Goal: Task Accomplishment & Management: Manage account settings

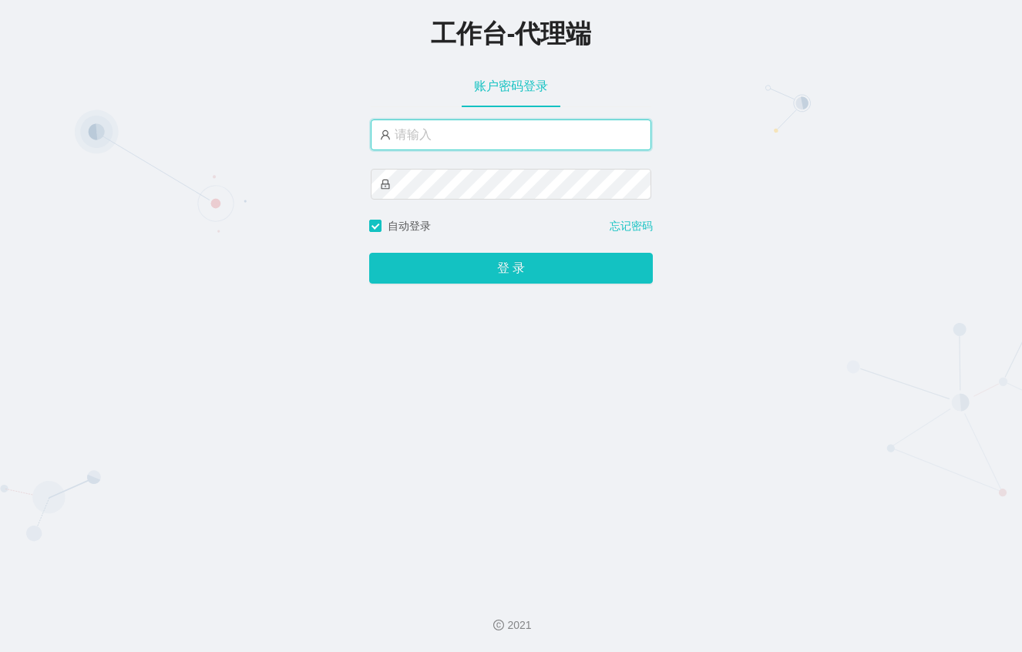
click at [449, 129] on input "text" at bounding box center [511, 134] width 281 height 31
paste input "malai888"
type input "malai888"
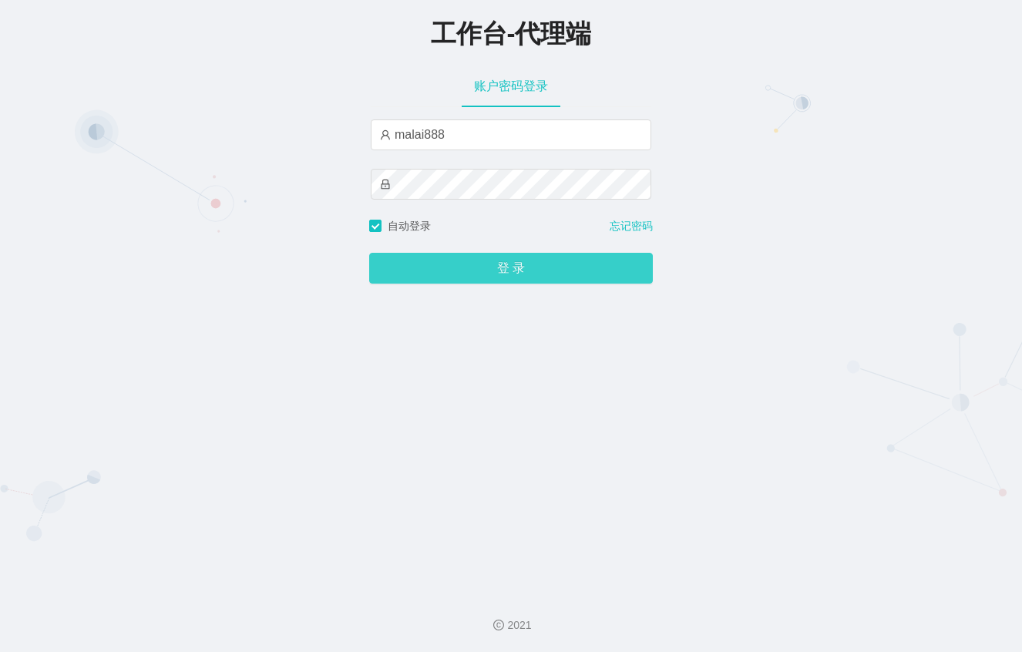
click at [543, 266] on button "登 录" at bounding box center [511, 268] width 284 height 31
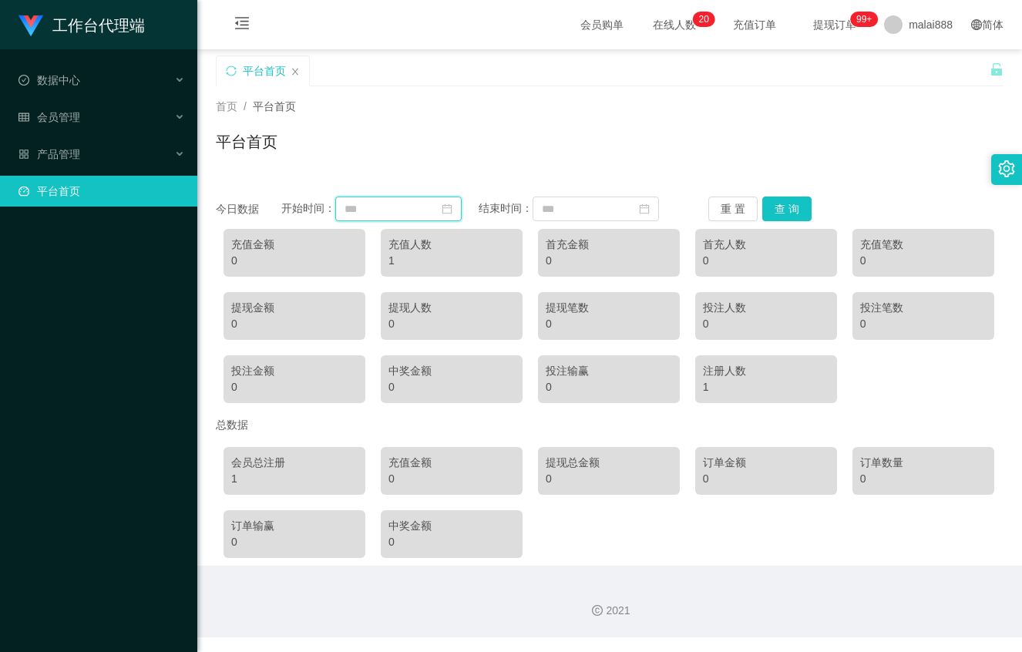
click at [385, 206] on input at bounding box center [398, 209] width 126 height 25
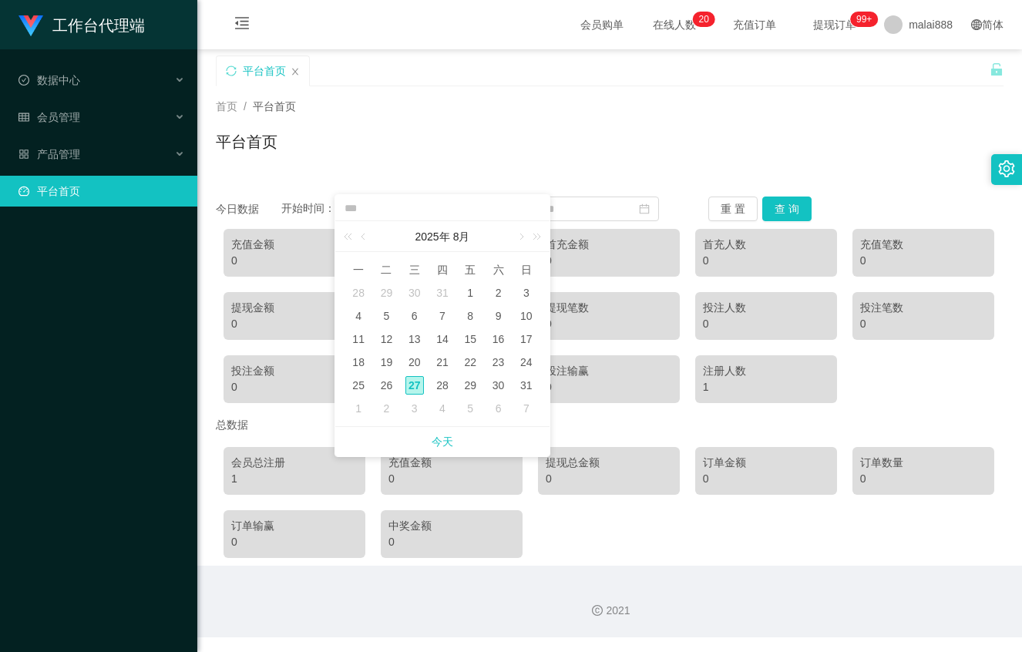
click at [385, 156] on div "平台首页" at bounding box center [610, 147] width 788 height 35
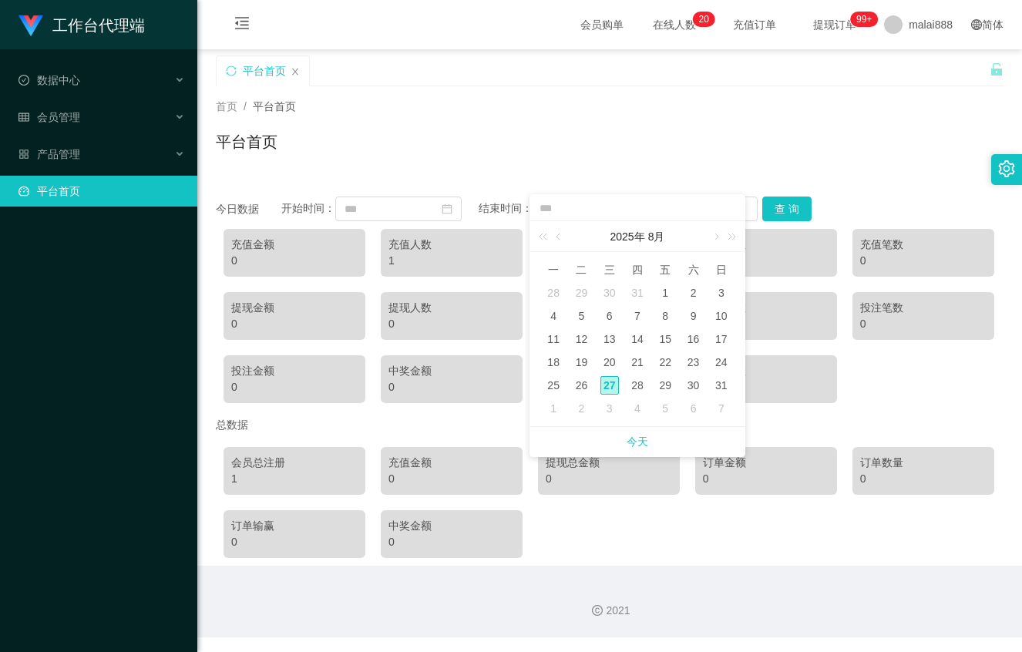
click at [537, 163] on div "平台首页" at bounding box center [610, 147] width 788 height 35
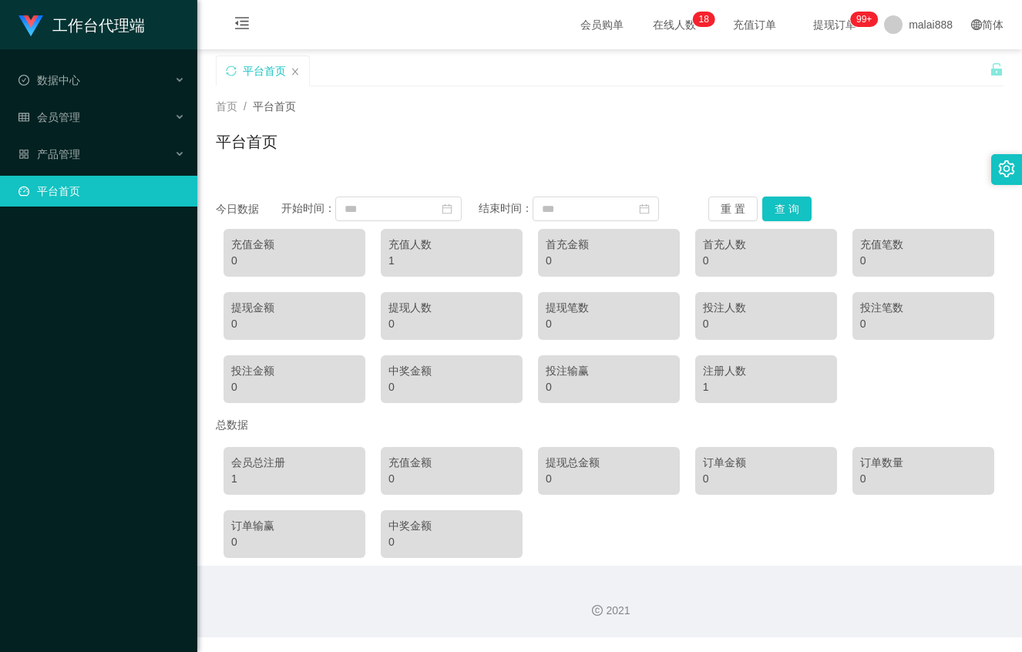
click at [879, 177] on div "首页 / 平台首页 / 平台首页" at bounding box center [609, 132] width 825 height 92
click at [72, 111] on span "会员管理" at bounding box center [49, 117] width 62 height 12
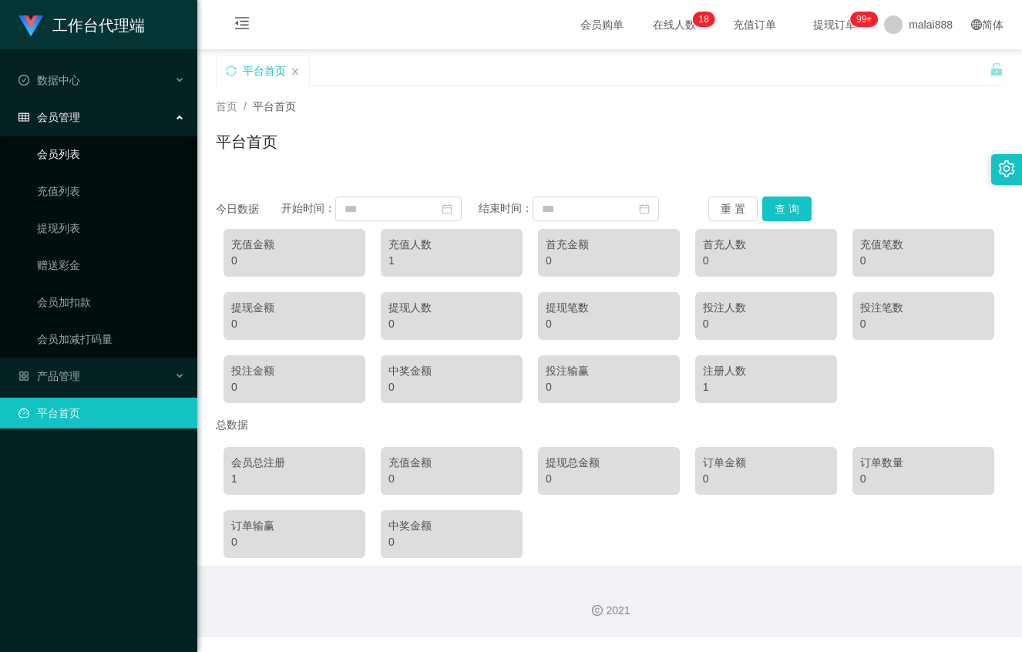
click at [74, 146] on link "会员列表" at bounding box center [111, 154] width 148 height 31
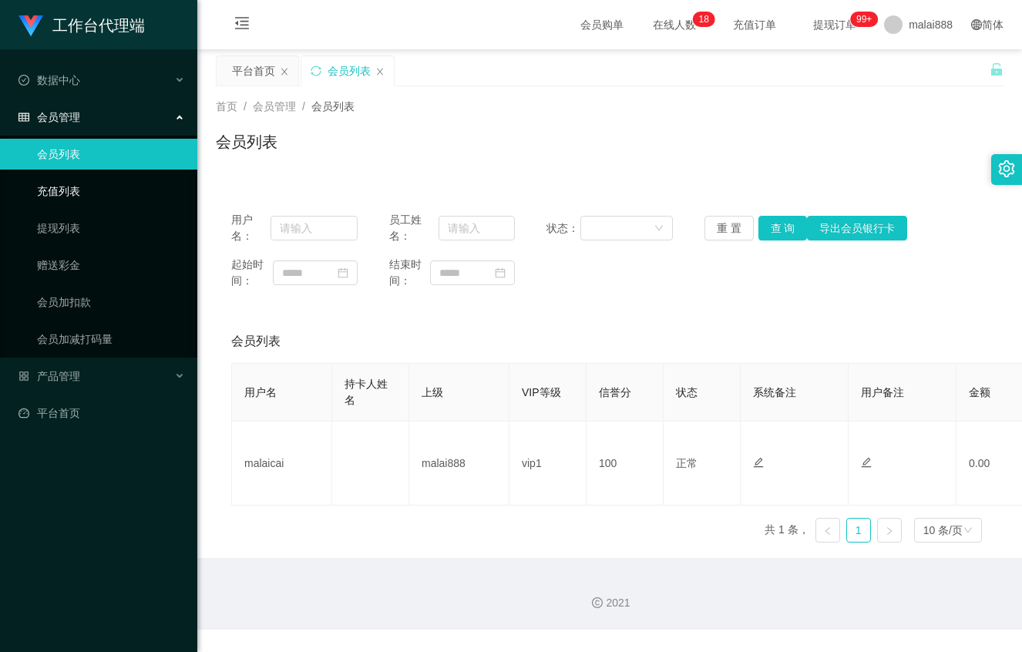
drag, startPoint x: 69, startPoint y: 183, endPoint x: 80, endPoint y: 183, distance: 11.6
click at [69, 183] on link "充值列表" at bounding box center [111, 191] width 148 height 31
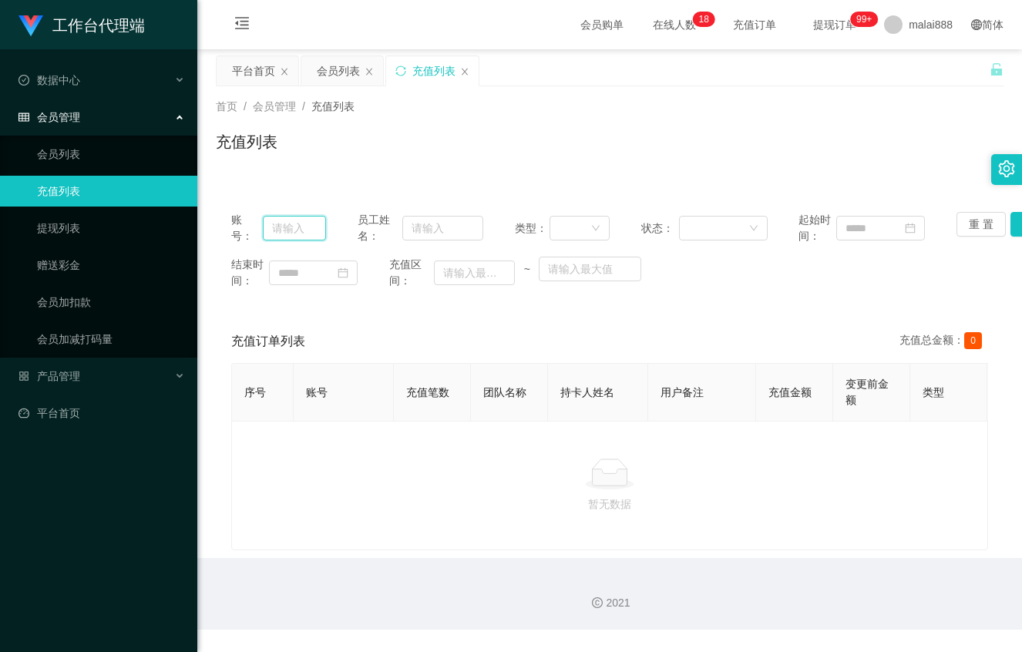
click at [304, 227] on input "text" at bounding box center [294, 228] width 63 height 25
click at [82, 230] on link "提现列表" at bounding box center [111, 228] width 148 height 31
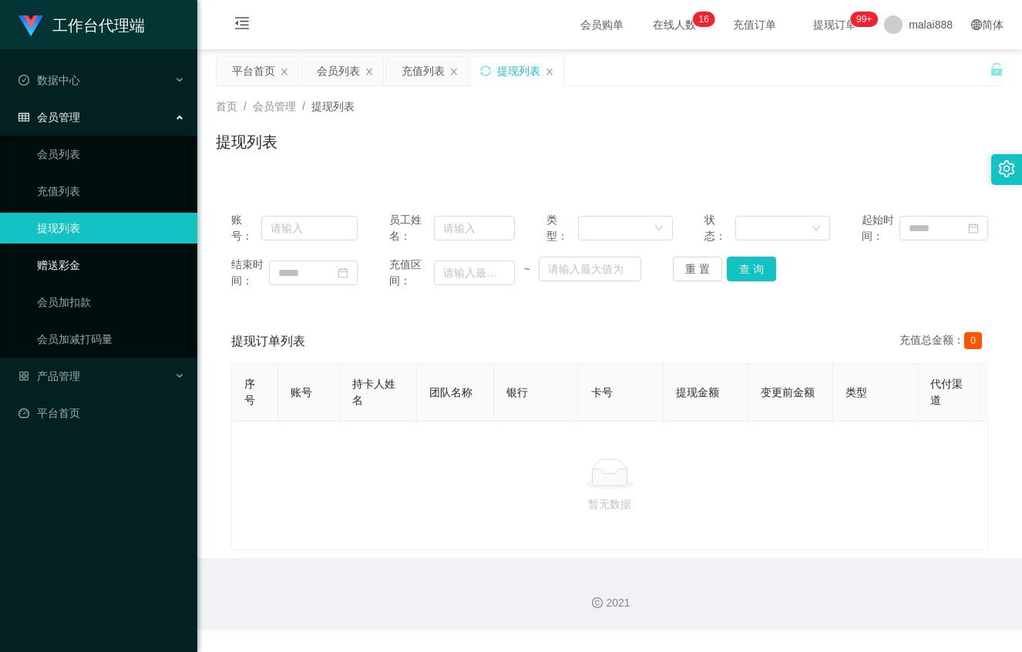
click at [73, 257] on link "赠送彩金" at bounding box center [111, 265] width 148 height 31
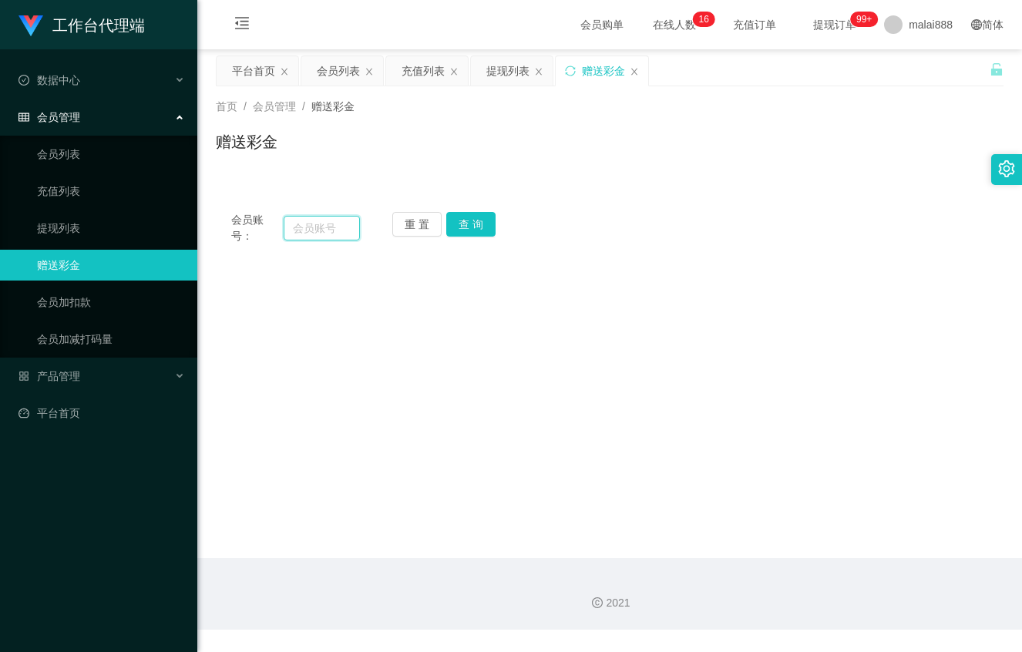
click at [321, 226] on input "text" at bounding box center [322, 228] width 76 height 25
click at [37, 155] on link "会员列表" at bounding box center [111, 154] width 148 height 31
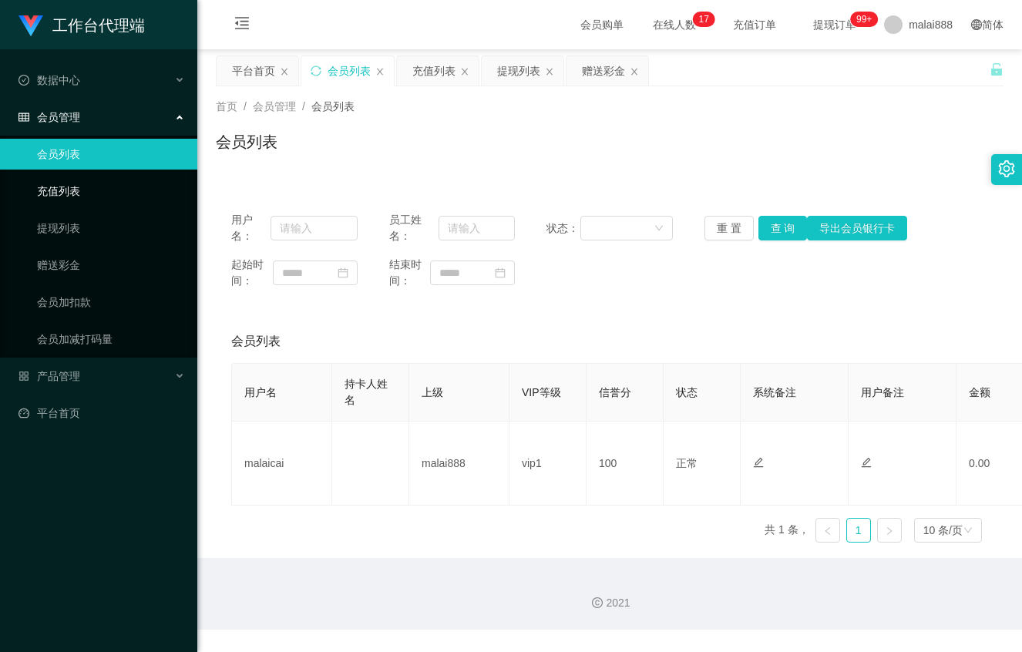
click at [52, 196] on link "充值列表" at bounding box center [111, 191] width 148 height 31
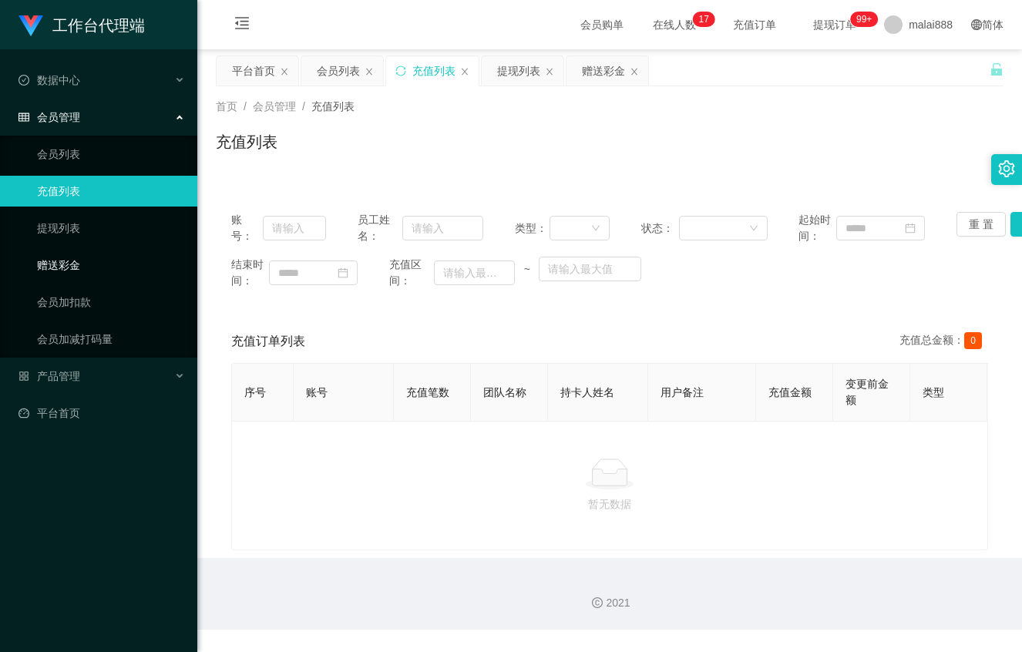
click at [62, 260] on link "赠送彩金" at bounding box center [111, 265] width 148 height 31
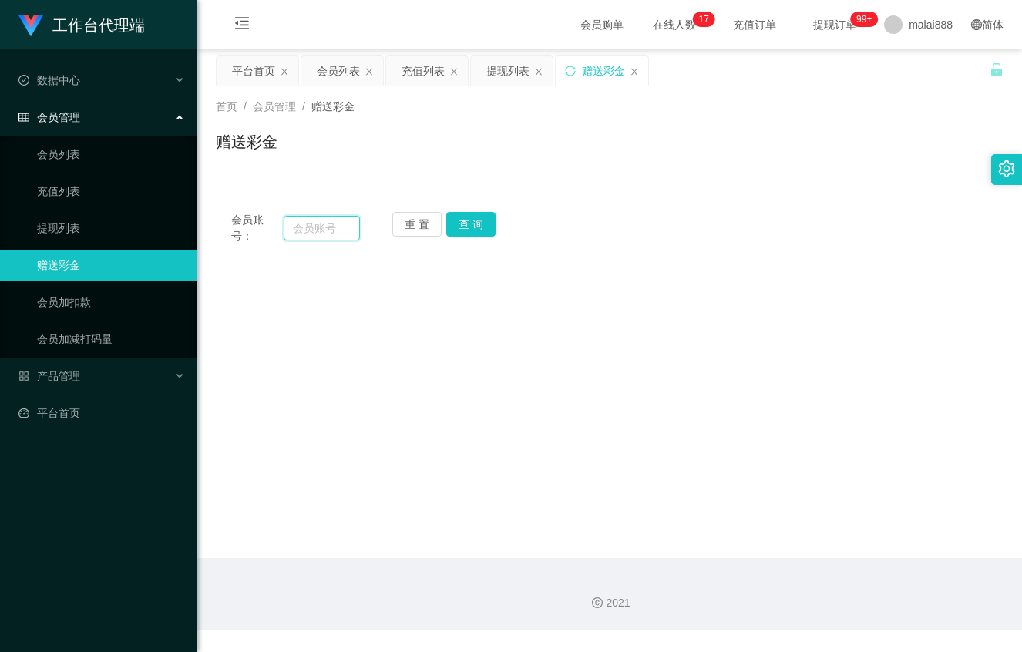
click at [322, 234] on input "text" at bounding box center [322, 228] width 76 height 25
type input "malaicai"
click at [462, 224] on button "查 询" at bounding box center [470, 224] width 49 height 25
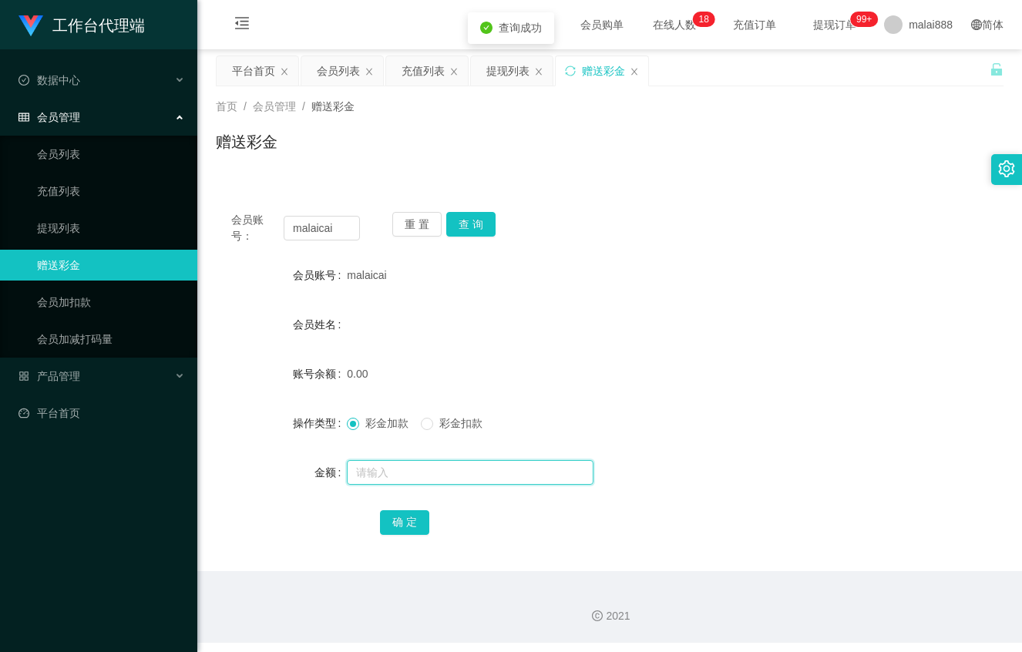
click at [376, 466] on input "text" at bounding box center [470, 472] width 247 height 25
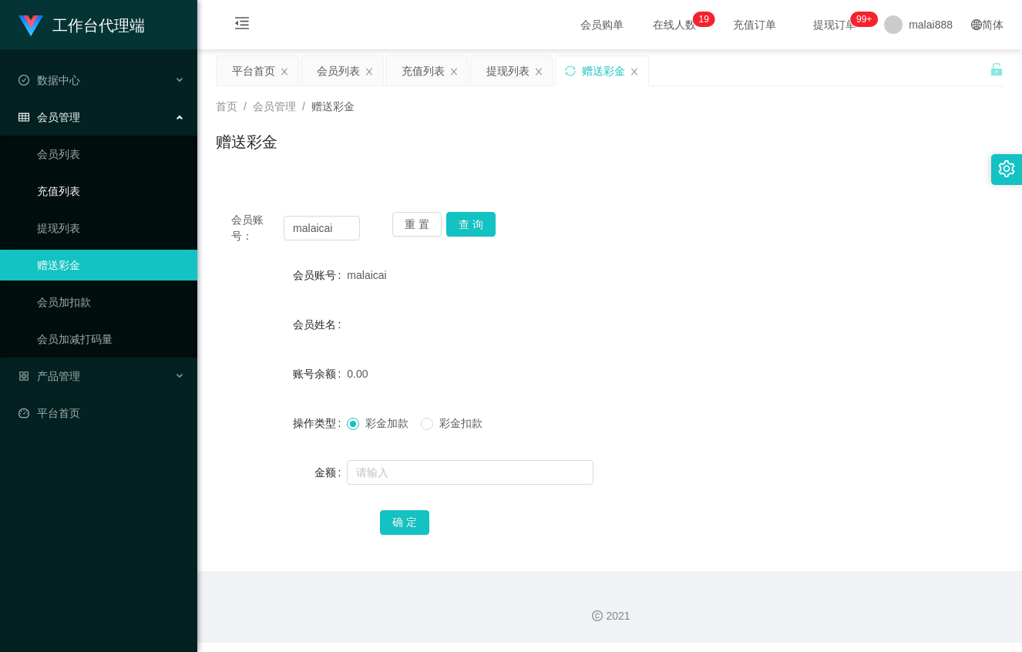
click at [79, 190] on link "充值列表" at bounding box center [111, 191] width 148 height 31
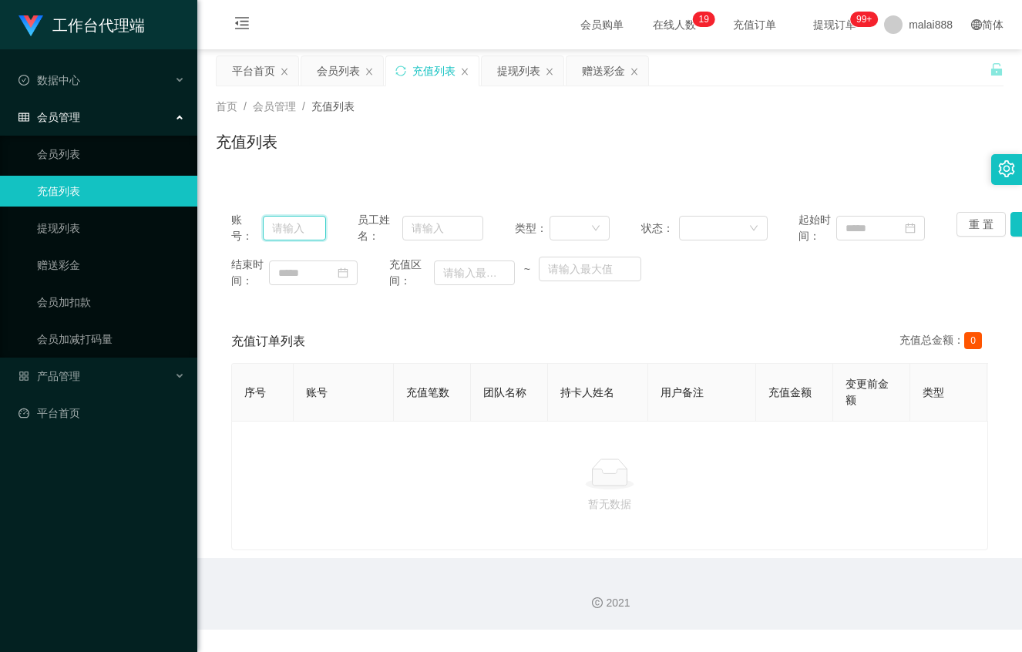
click at [295, 231] on input "text" at bounding box center [294, 228] width 63 height 25
paste input "malai888"
type input "malai888"
drag, startPoint x: 318, startPoint y: 230, endPoint x: 213, endPoint y: 220, distance: 105.3
click at [213, 220] on main "关闭左侧 关闭右侧 关闭其它 刷新页面 平台首页 会员列表 充值列表 提现列表 赠送彩金 首页 / 会员管理 / 充值列表 / 充值列表 账号： malai8…" at bounding box center [609, 303] width 825 height 509
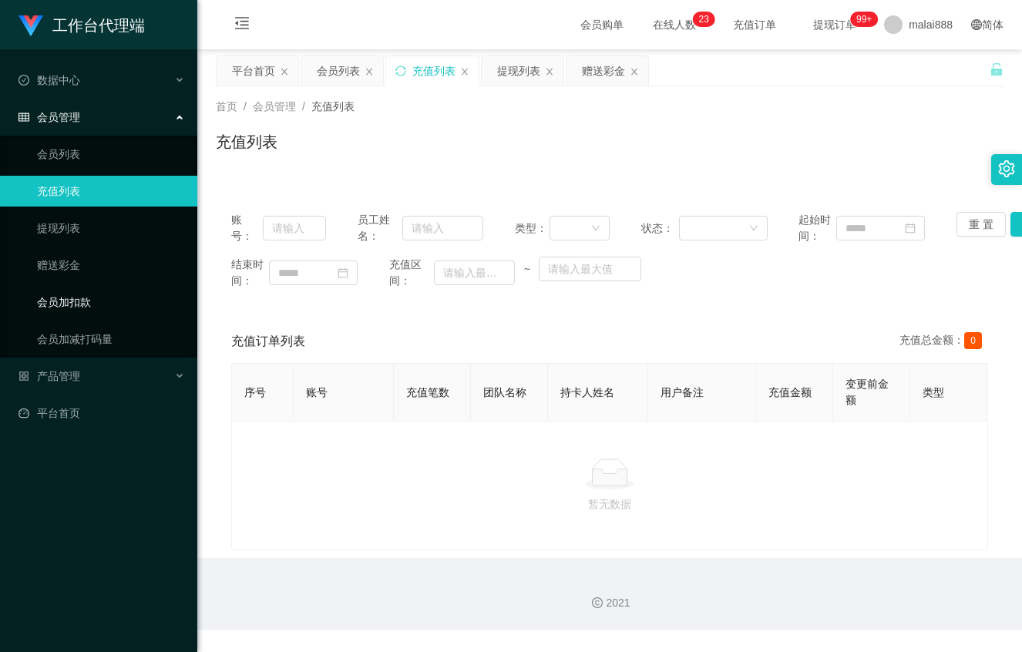
click at [90, 304] on link "会员加扣款" at bounding box center [111, 302] width 148 height 31
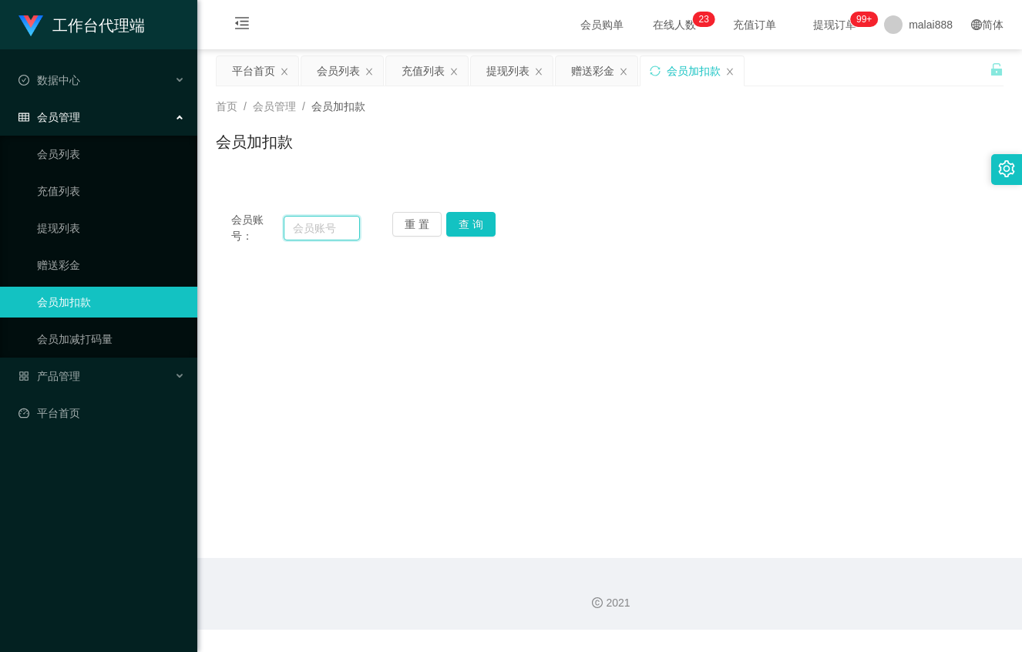
click at [321, 227] on input "text" at bounding box center [322, 228] width 76 height 25
paste input "malai888"
type input "malai888"
click at [470, 228] on button "查 询" at bounding box center [470, 224] width 49 height 25
click at [325, 230] on input "malai888" at bounding box center [322, 228] width 76 height 25
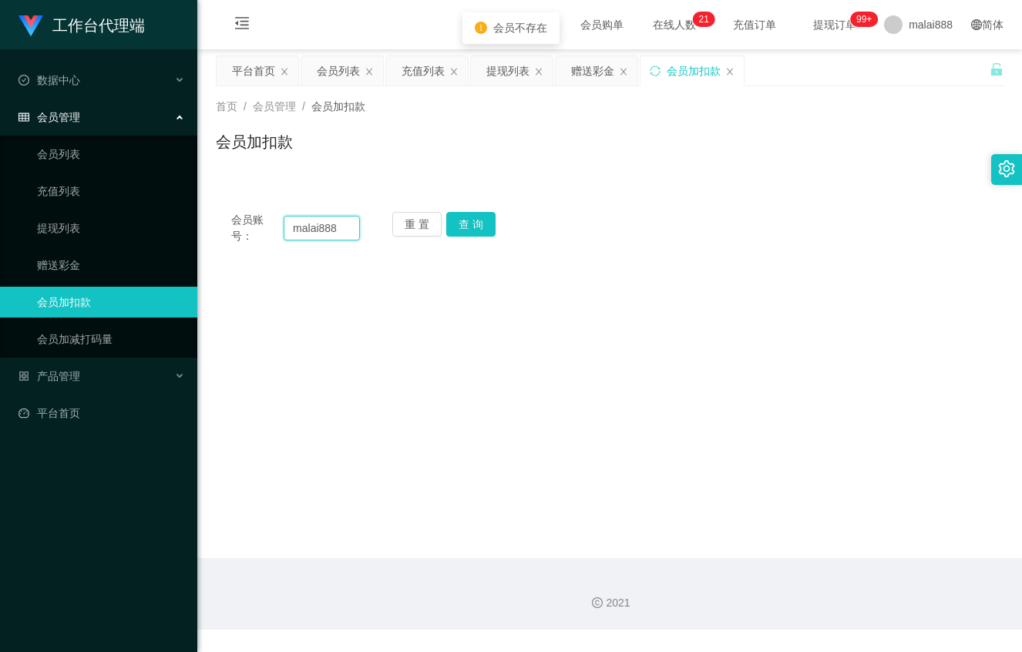
drag, startPoint x: 346, startPoint y: 229, endPoint x: 214, endPoint y: 217, distance: 132.3
click at [217, 218] on div "会员账号： malai888 重 置 查 询" at bounding box center [610, 228] width 788 height 32
click at [462, 218] on button "查 询" at bounding box center [470, 224] width 49 height 25
drag, startPoint x: 341, startPoint y: 232, endPoint x: 351, endPoint y: 237, distance: 11.0
click at [351, 237] on input "mailaicai" at bounding box center [322, 228] width 76 height 25
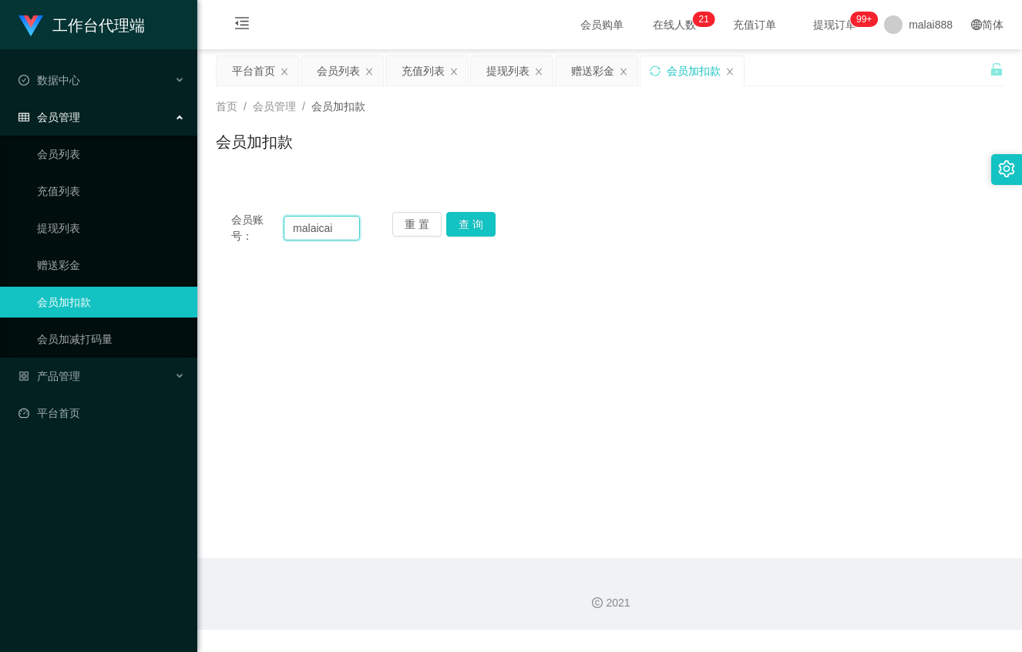
type input "malaicai"
click at [466, 210] on div "会员账号： malaicai 重 置 查 询 会员账号 会员姓名 账号余额 操作类型 人工加款 人工扣款 金额 确 定" at bounding box center [610, 228] width 788 height 63
click at [468, 217] on button "查 询" at bounding box center [470, 224] width 49 height 25
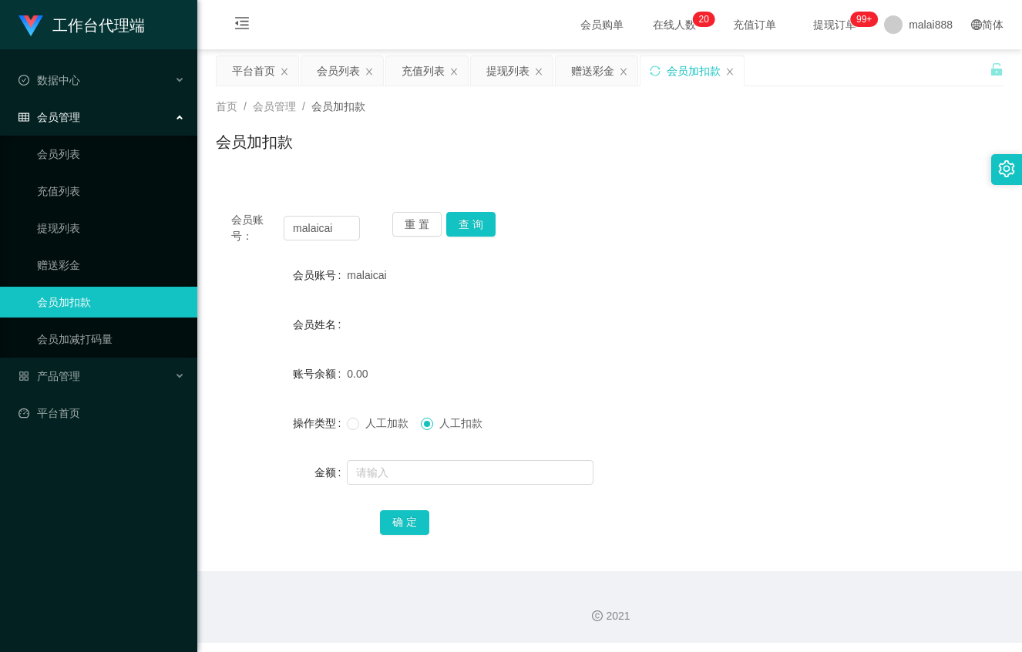
click at [375, 422] on span "人工加款" at bounding box center [386, 423] width 55 height 12
click at [76, 158] on link "会员列表" at bounding box center [111, 154] width 148 height 31
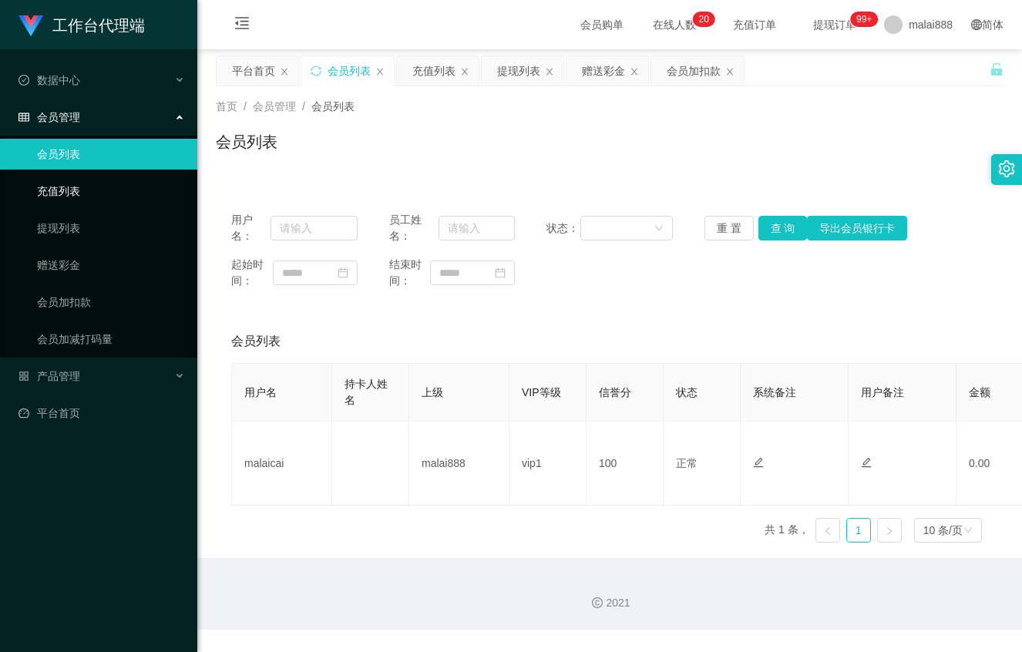
click at [61, 180] on link "充值列表" at bounding box center [111, 191] width 148 height 31
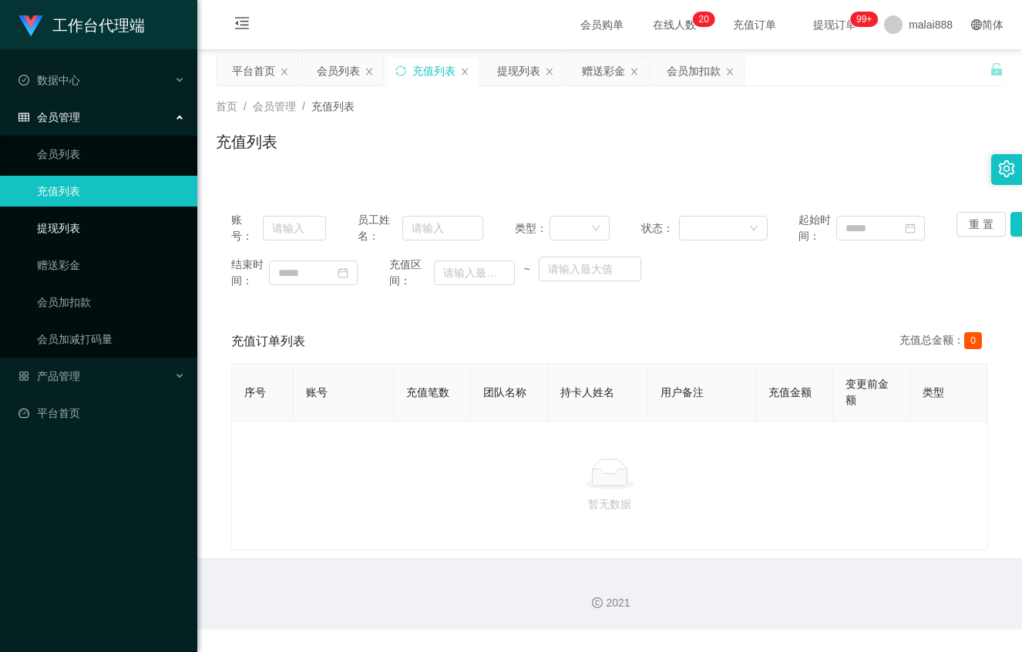
click at [70, 228] on link "提现列表" at bounding box center [111, 228] width 148 height 31
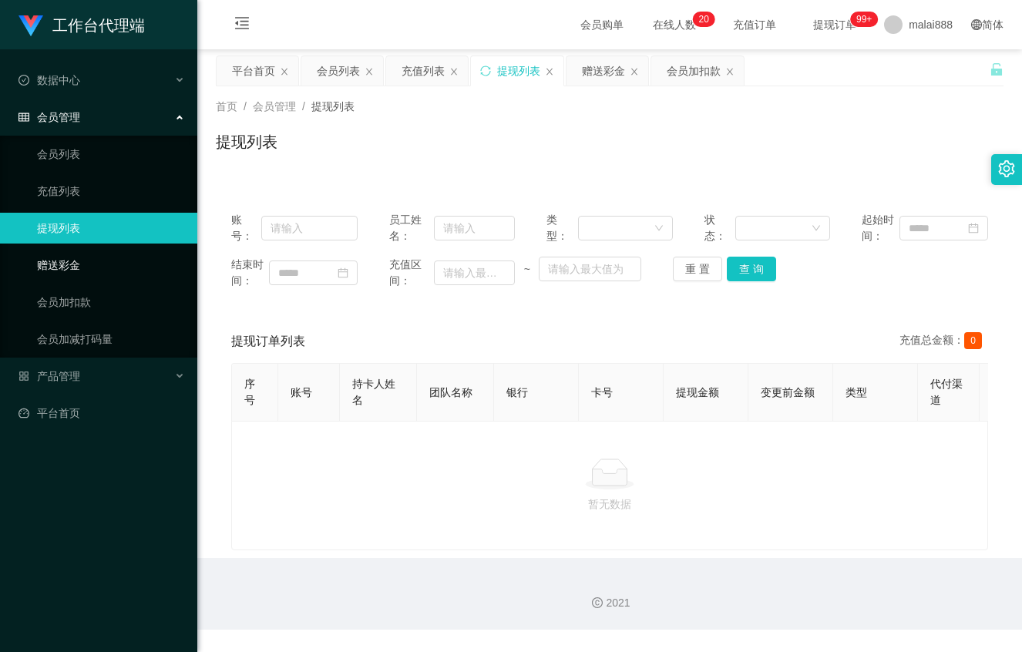
click at [64, 254] on link "赠送彩金" at bounding box center [111, 265] width 148 height 31
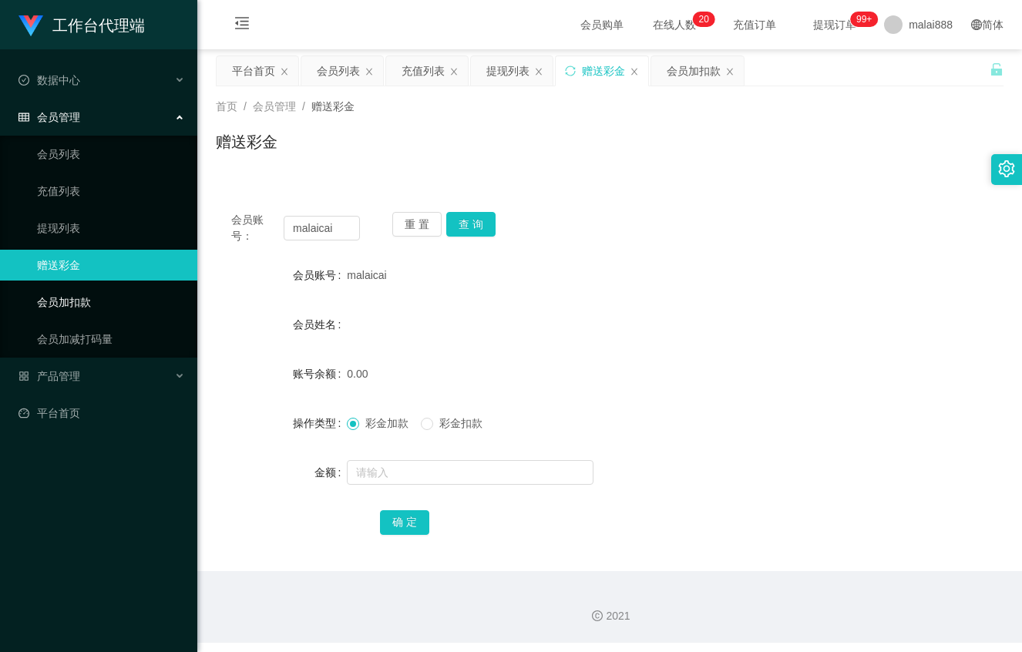
click at [77, 305] on link "会员加扣款" at bounding box center [111, 302] width 148 height 31
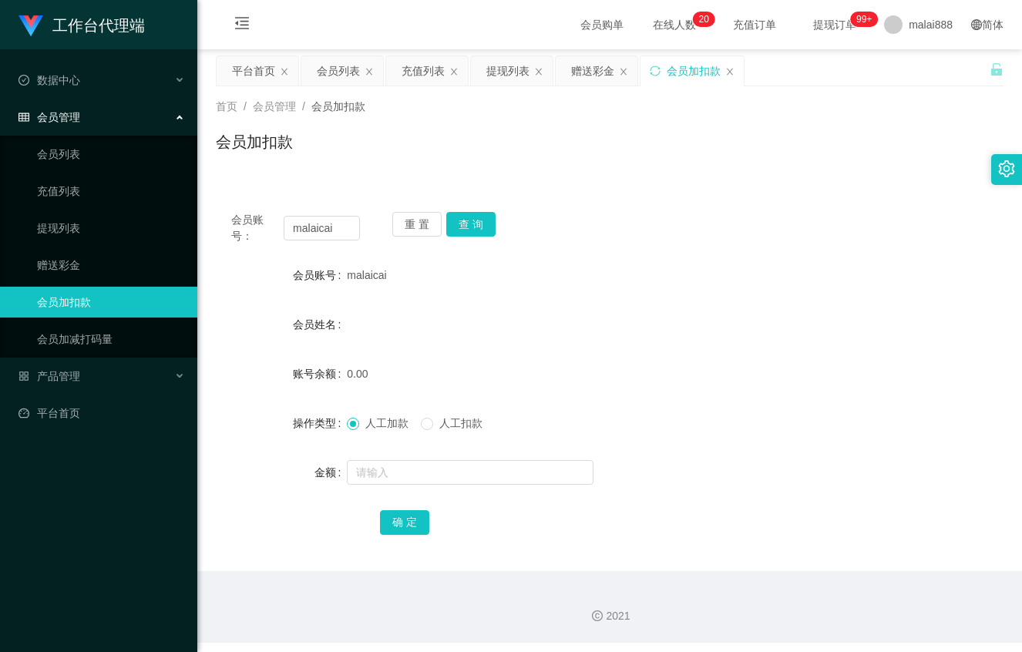
click at [379, 365] on div "0.00" at bounding box center [576, 373] width 459 height 31
drag, startPoint x: 375, startPoint y: 374, endPoint x: 344, endPoint y: 370, distance: 31.8
click at [369, 374] on div "0.00" at bounding box center [576, 373] width 459 height 31
drag, startPoint x: 344, startPoint y: 370, endPoint x: 321, endPoint y: 363, distance: 24.1
click at [321, 363] on div "账号余额 0.00" at bounding box center [610, 373] width 788 height 31
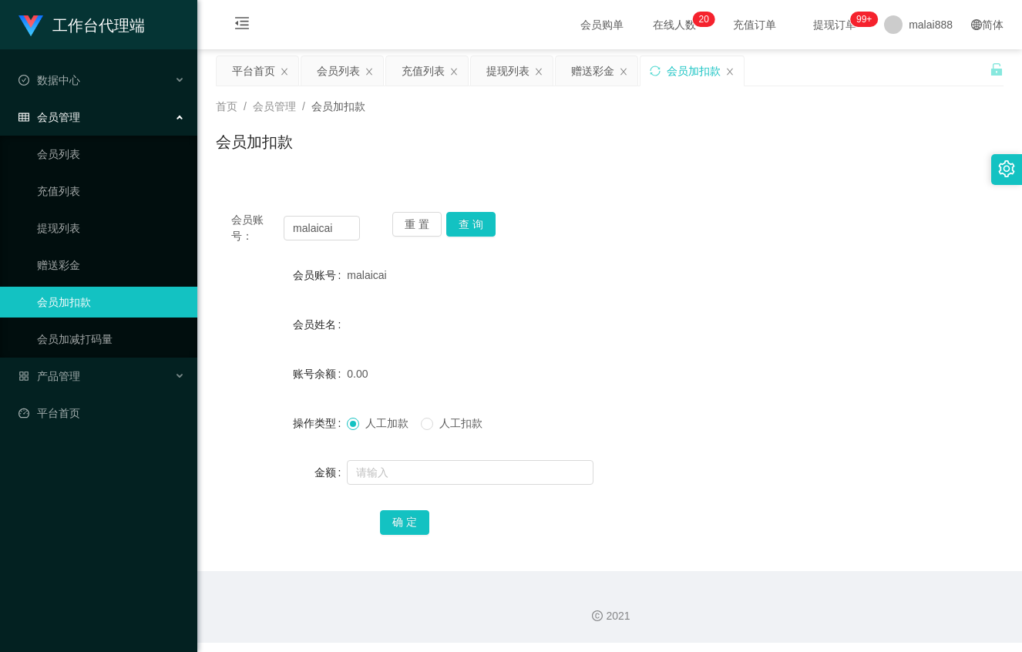
click at [355, 337] on div "会员姓名" at bounding box center [610, 324] width 788 height 31
click at [358, 327] on div "会员姓名" at bounding box center [610, 324] width 788 height 31
click at [363, 282] on div "malaicai" at bounding box center [576, 275] width 459 height 31
click at [350, 324] on div "会员姓名" at bounding box center [610, 324] width 788 height 31
click at [353, 324] on div "会员姓名" at bounding box center [610, 324] width 788 height 31
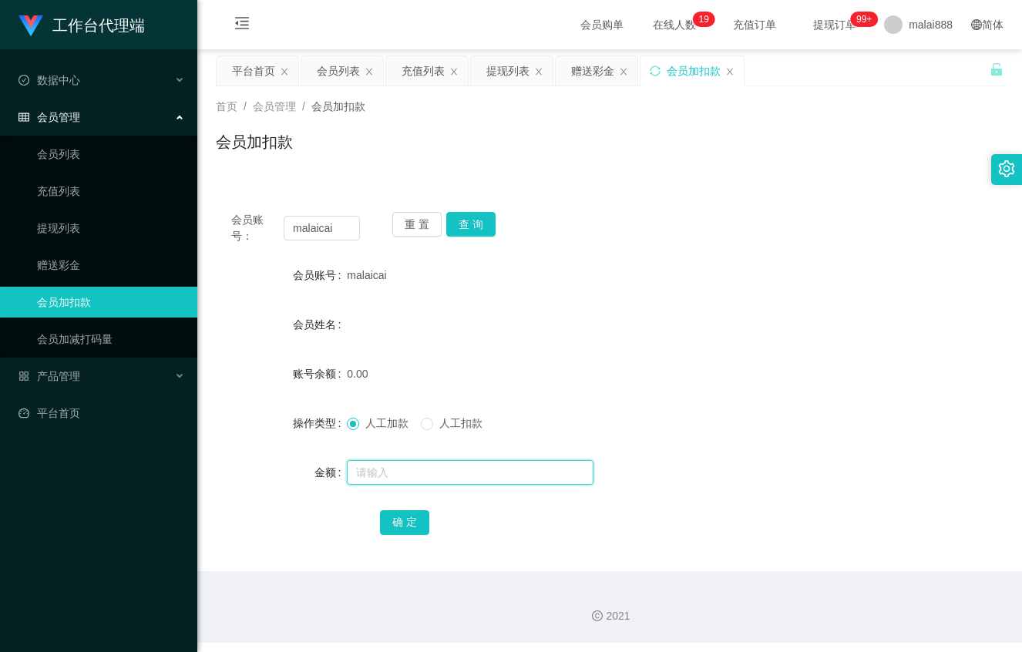
click at [358, 472] on input "text" at bounding box center [470, 472] width 247 height 25
click at [88, 372] on div "产品管理" at bounding box center [98, 376] width 197 height 31
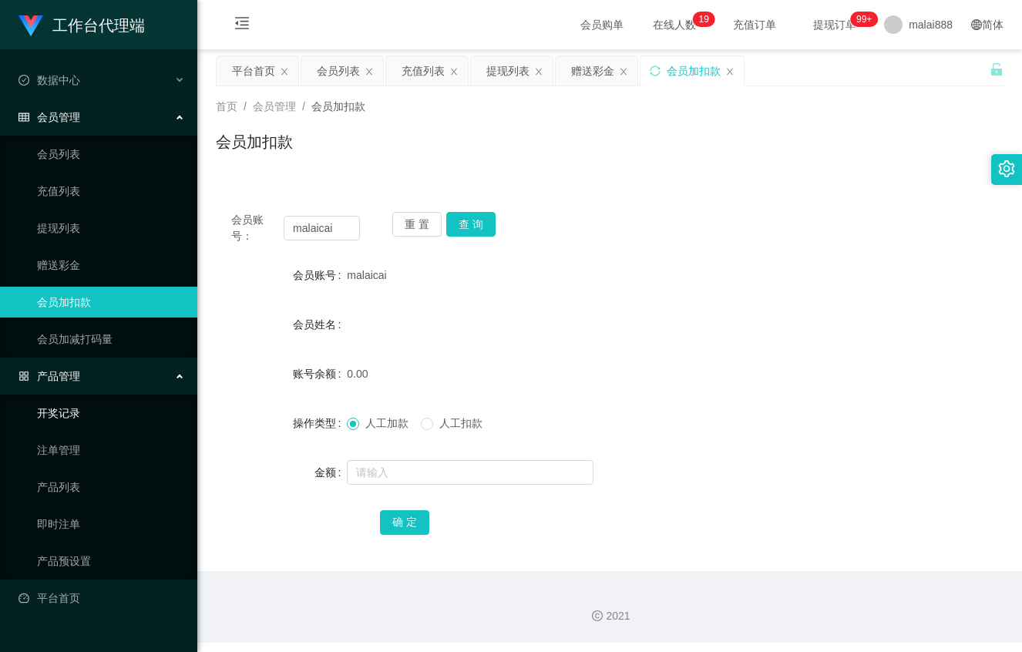
click at [91, 417] on link "开奖记录" at bounding box center [111, 413] width 148 height 31
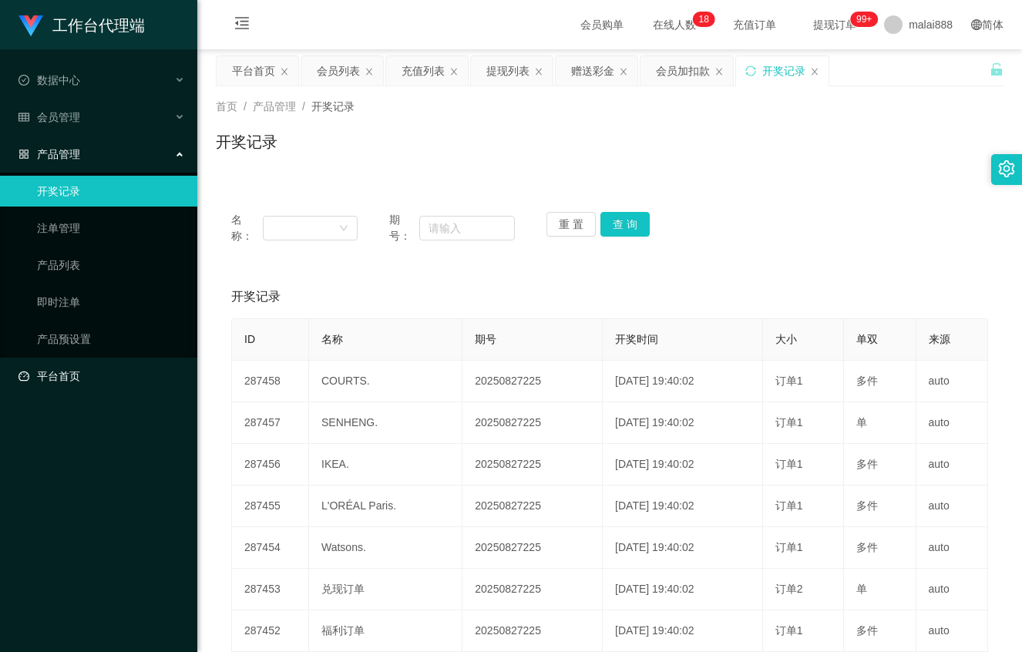
click at [79, 382] on link "平台首页" at bounding box center [101, 376] width 166 height 31
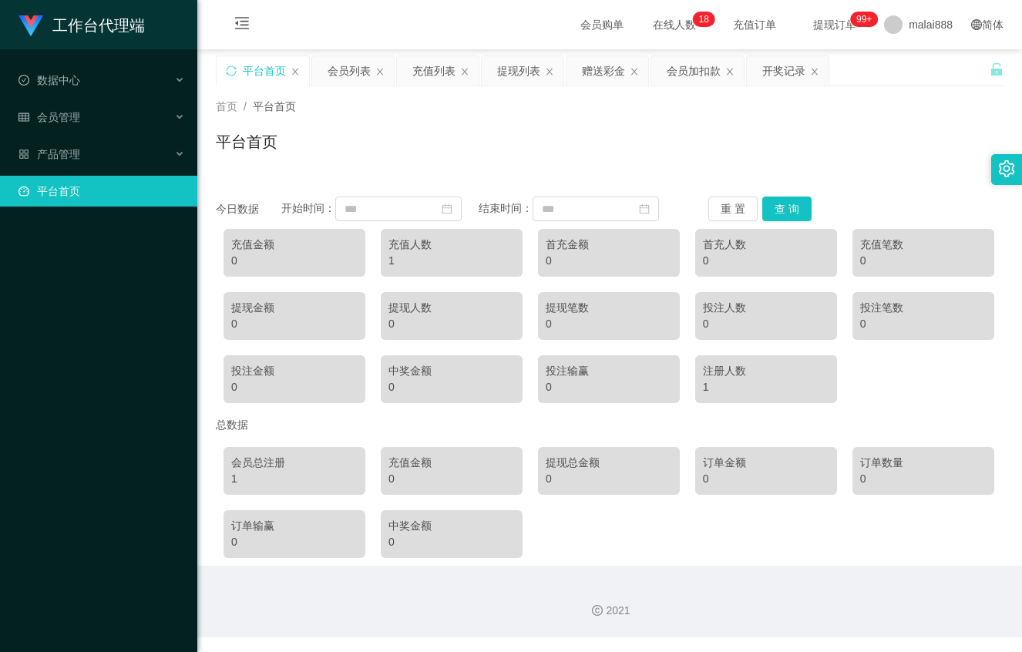
click at [425, 251] on div "充值人数" at bounding box center [451, 245] width 126 height 16
click at [391, 252] on div "充值人数" at bounding box center [451, 245] width 126 height 16
click at [772, 393] on div "1" at bounding box center [766, 387] width 126 height 16
click at [439, 268] on div "充值人数 1" at bounding box center [452, 253] width 142 height 48
click at [140, 163] on div "产品管理" at bounding box center [98, 154] width 197 height 31
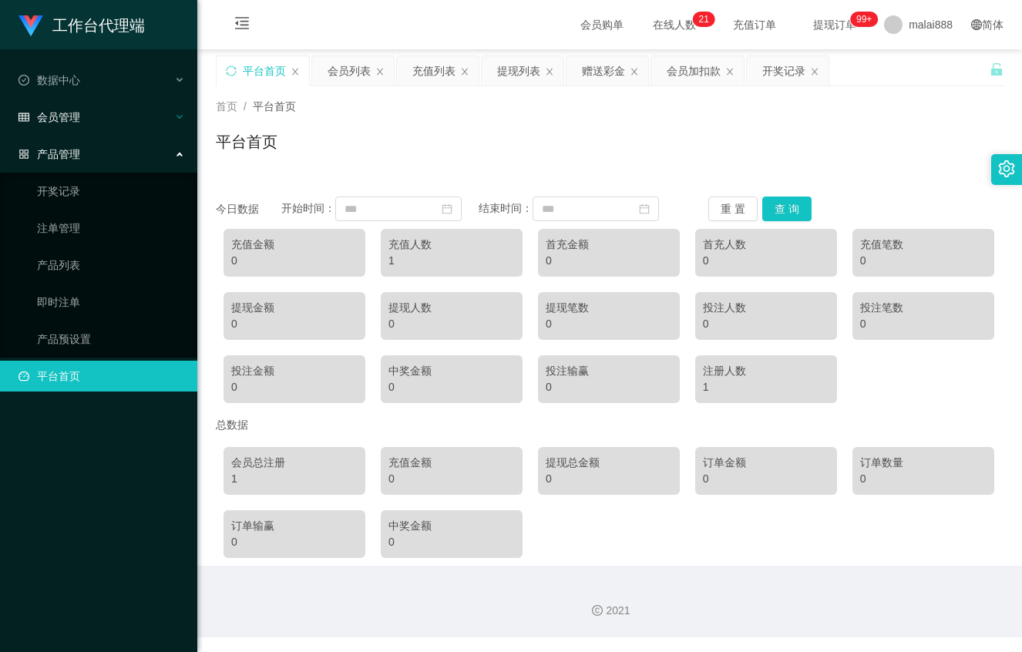
click at [138, 122] on div "会员管理" at bounding box center [98, 117] width 197 height 31
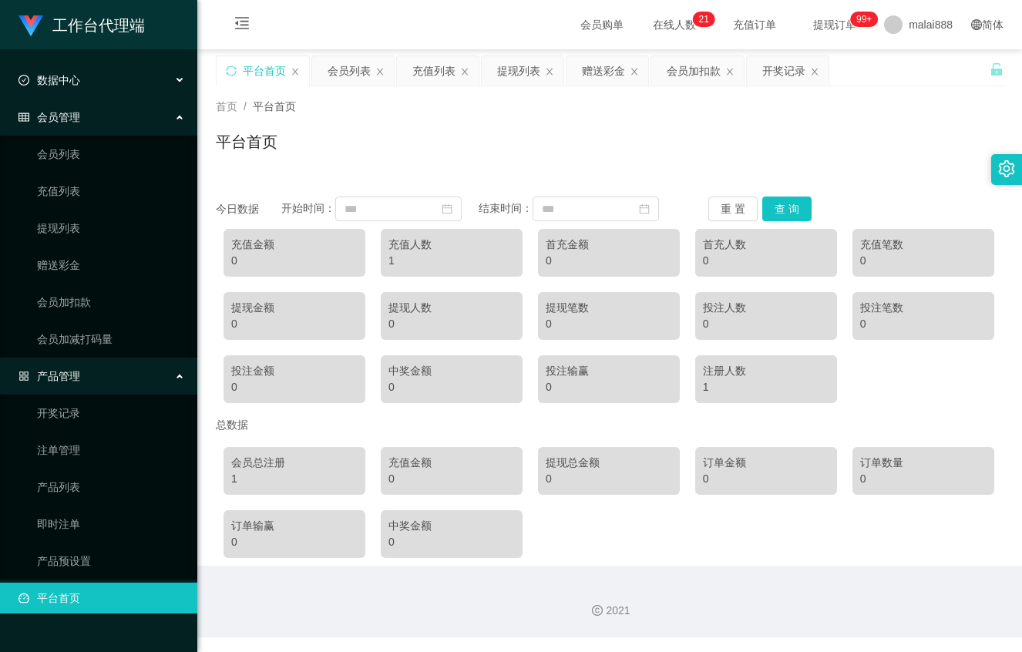
click at [141, 86] on div "数据中心" at bounding box center [98, 80] width 197 height 31
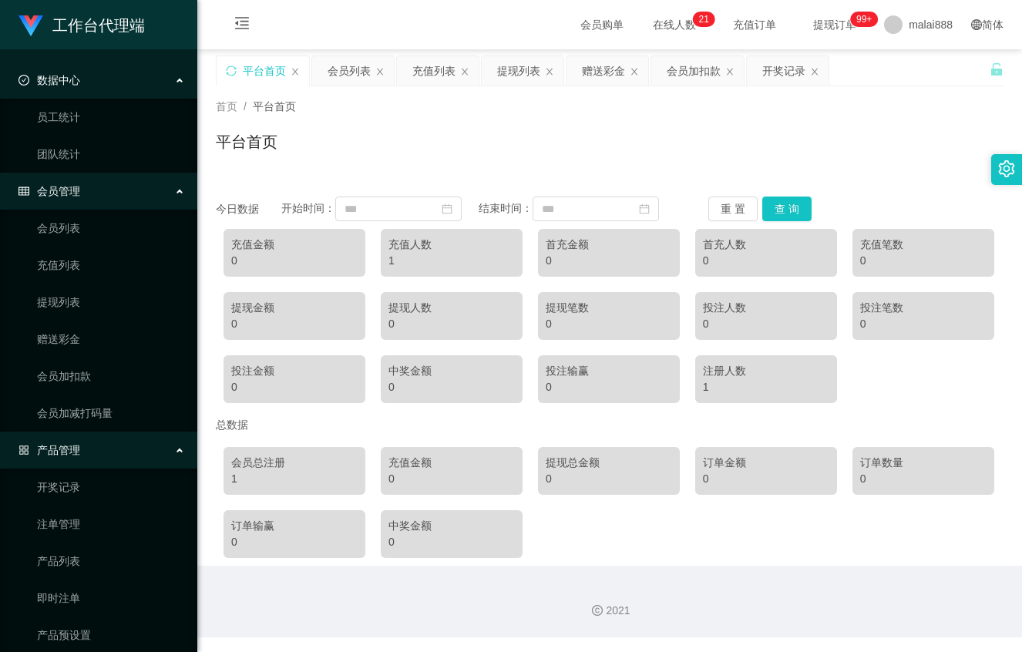
click at [106, 180] on div "会员管理" at bounding box center [98, 191] width 197 height 31
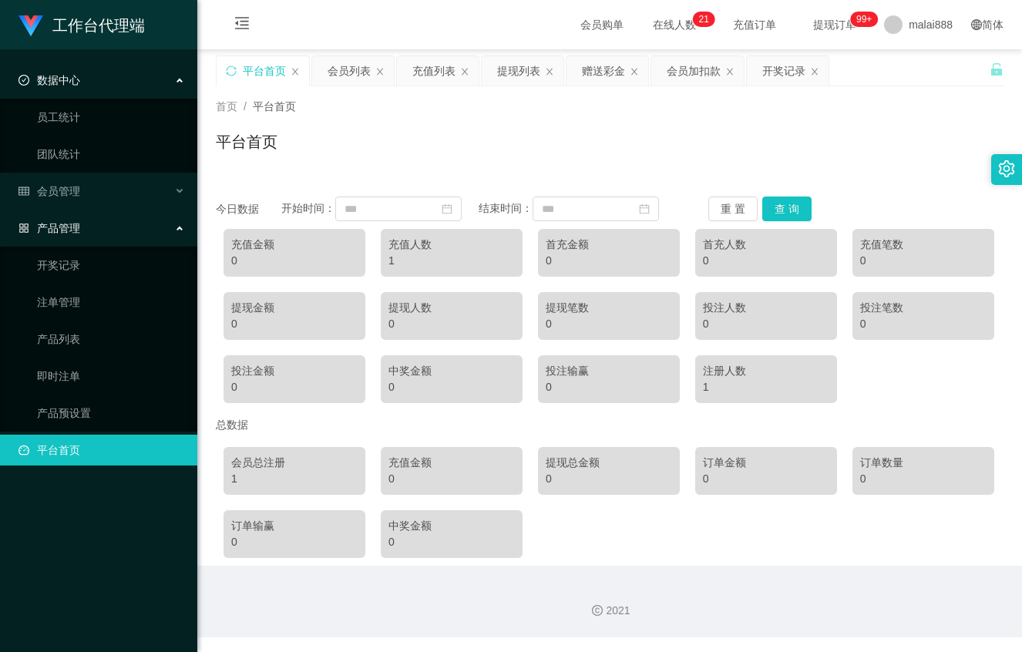
click at [127, 231] on div "产品管理" at bounding box center [98, 228] width 197 height 31
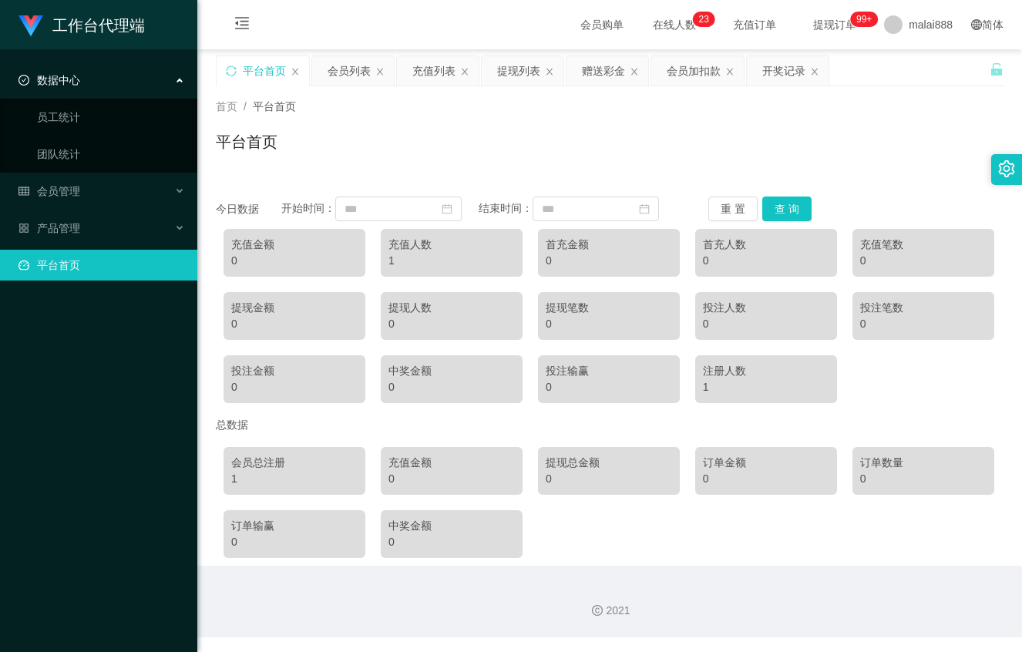
click at [146, 86] on div "数据中心" at bounding box center [98, 80] width 197 height 31
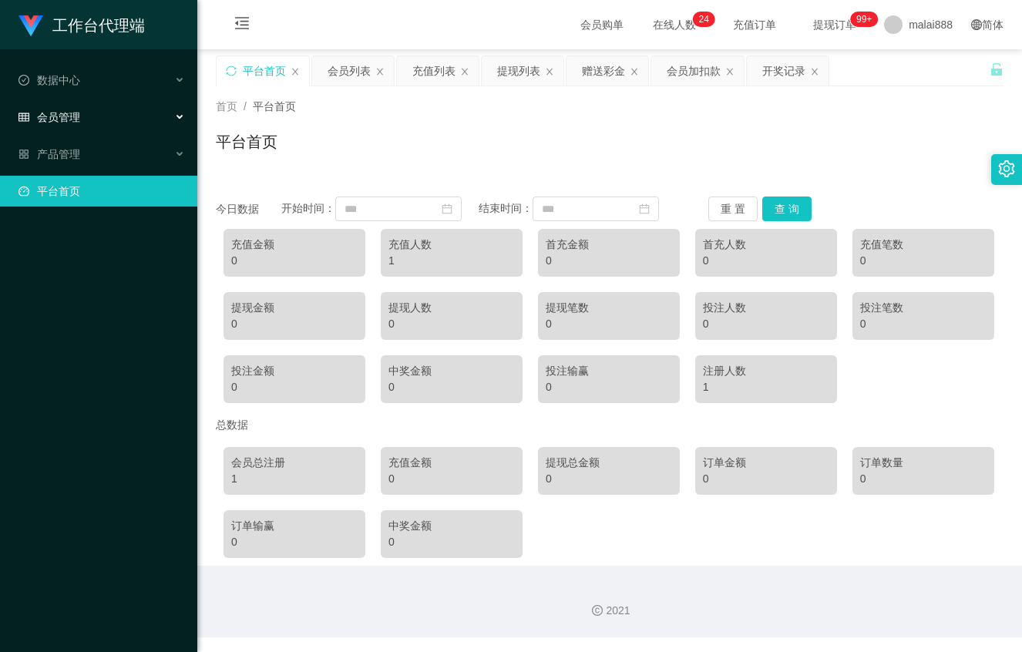
click at [158, 117] on div "会员管理" at bounding box center [98, 117] width 197 height 31
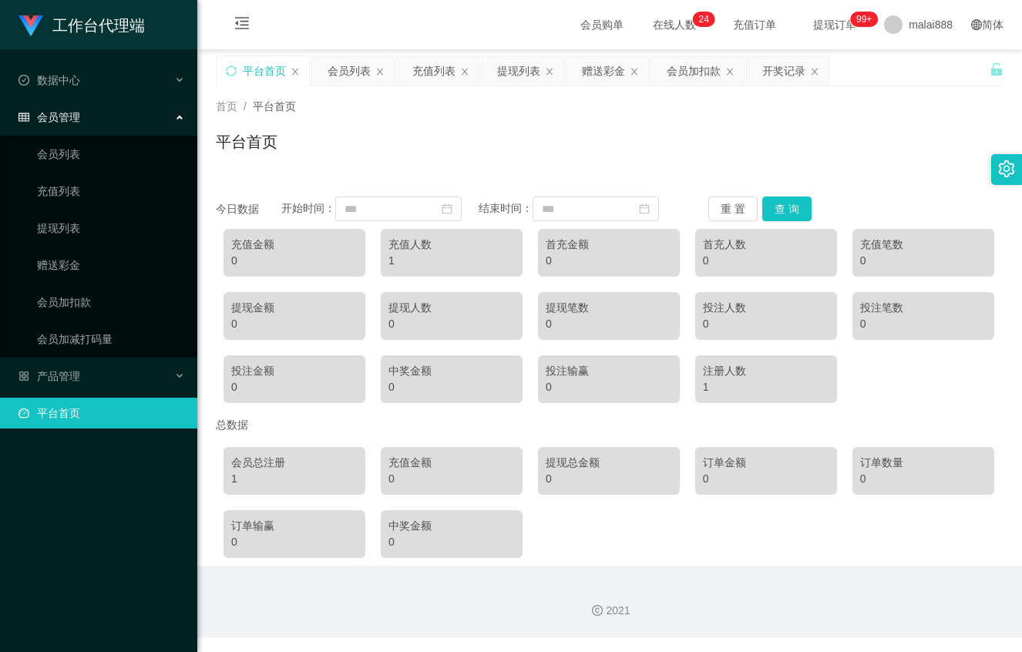
click at [136, 112] on div "会员管理" at bounding box center [98, 117] width 197 height 31
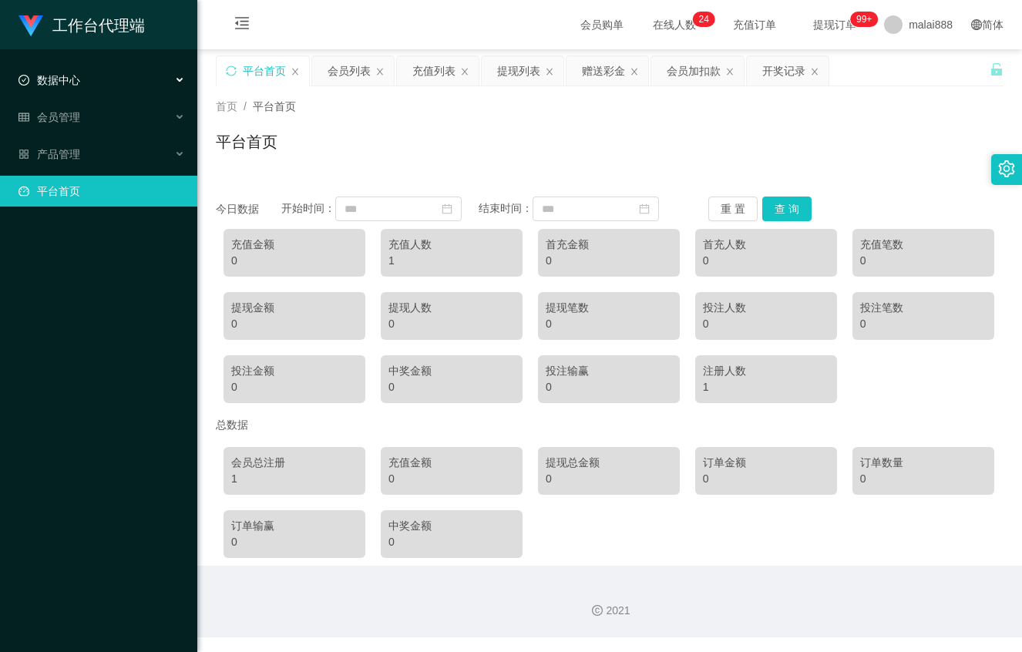
click at [141, 92] on div "数据中心" at bounding box center [98, 80] width 197 height 31
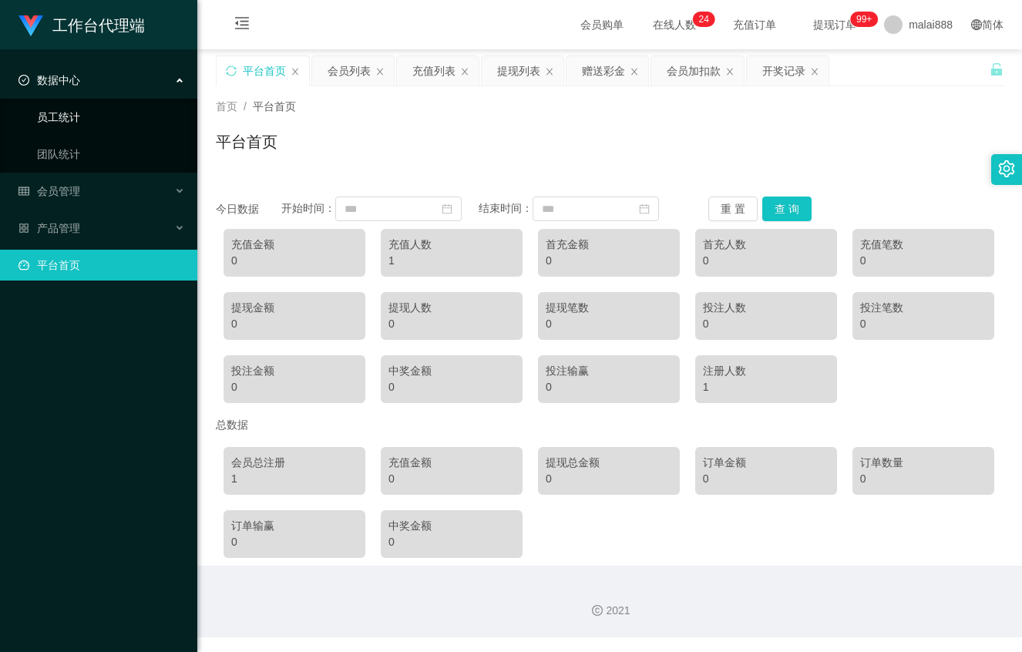
click at [115, 126] on link "员工统计" at bounding box center [111, 117] width 148 height 31
